Goal: Task Accomplishment & Management: Complete application form

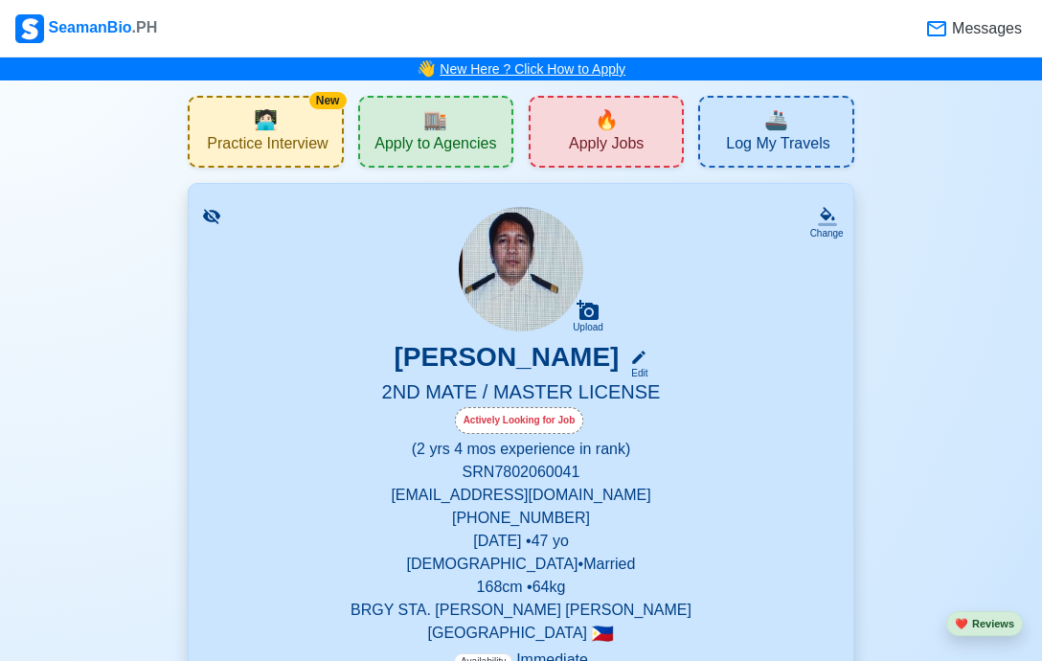
click at [475, 77] on link "New Here ? Click How to Apply" at bounding box center [533, 68] width 186 height 15
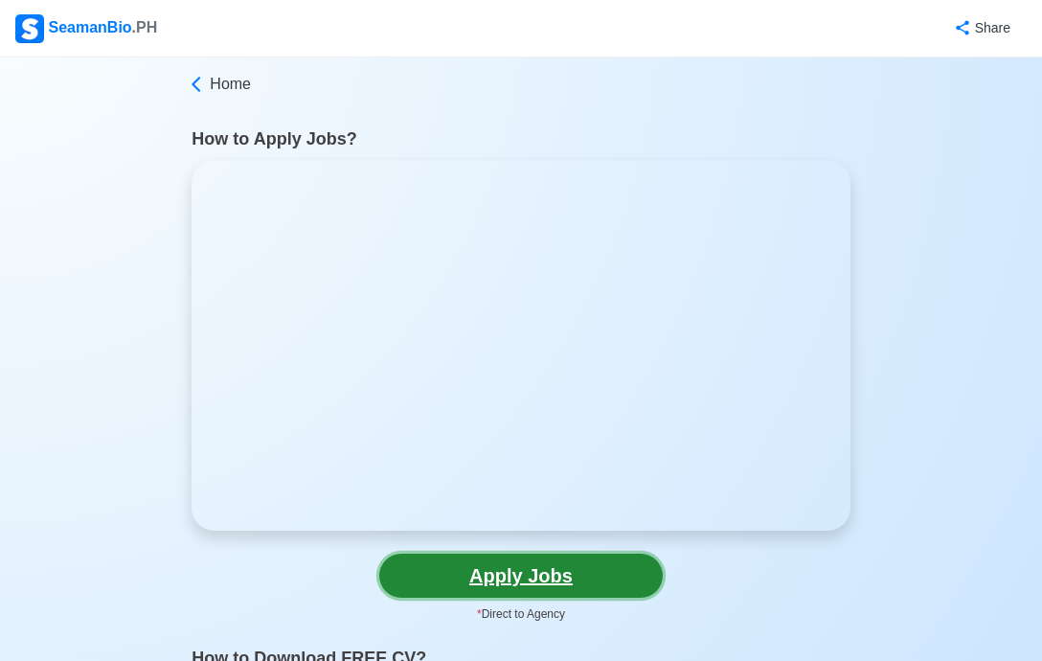
click at [531, 581] on link "Apply Jobs" at bounding box center [520, 576] width 283 height 44
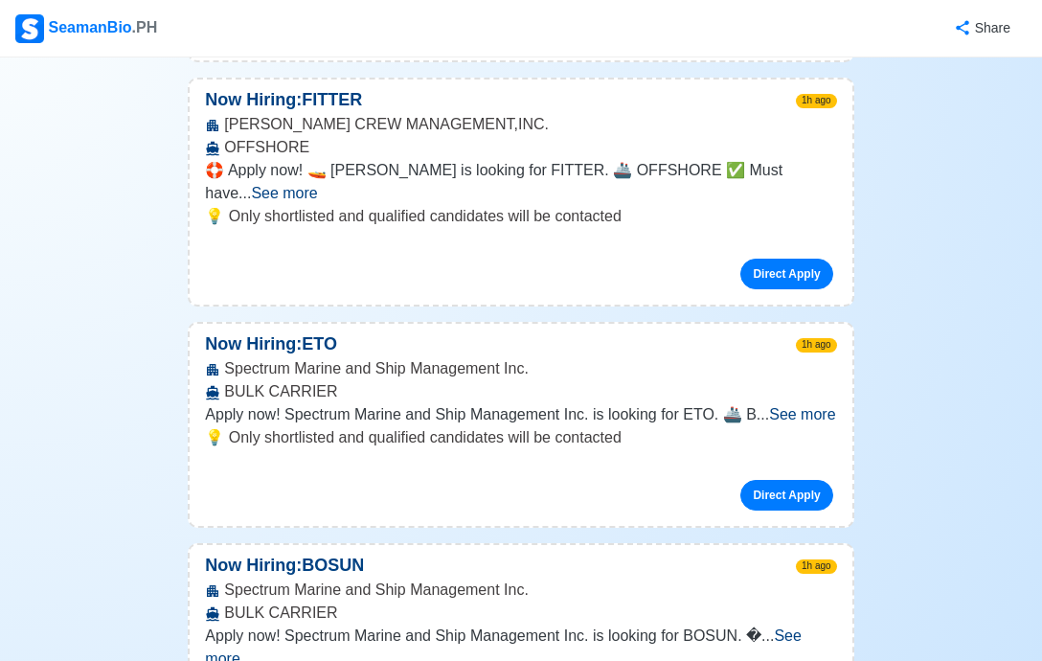
scroll to position [7899, 0]
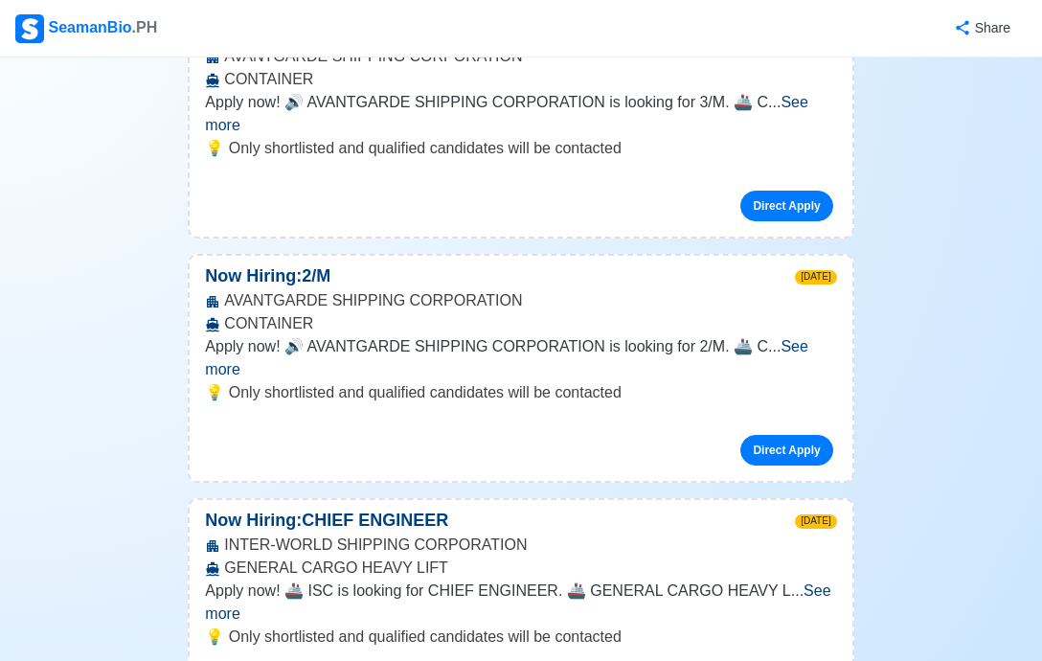
scroll to position [22466, 0]
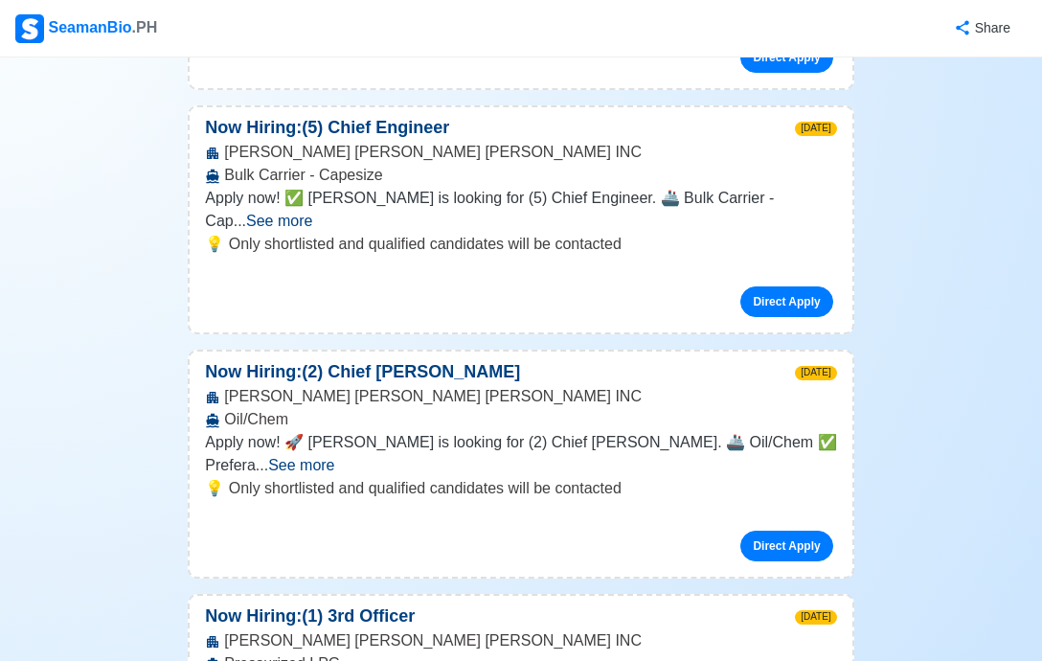
scroll to position [44580, 0]
